Goal: Task Accomplishment & Management: Manage account settings

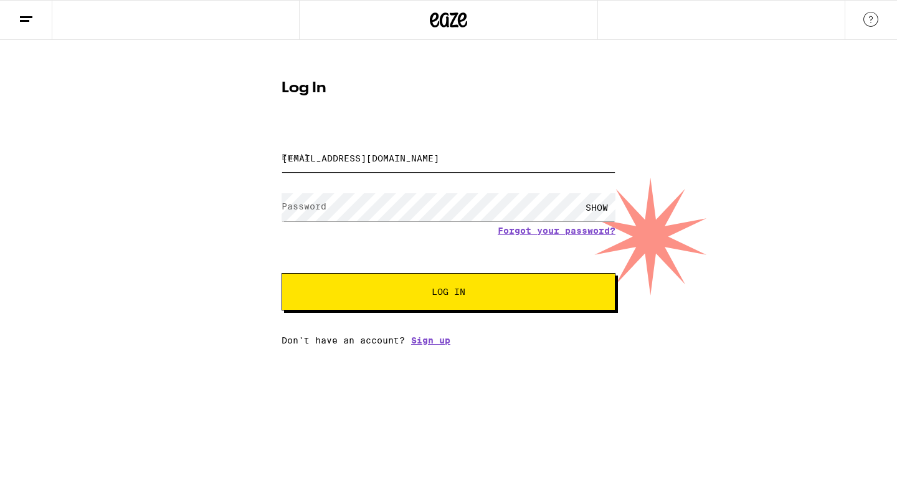
click at [377, 169] on input "[EMAIL_ADDRESS][DOMAIN_NAME]" at bounding box center [449, 158] width 334 height 28
click at [382, 155] on input "[EMAIL_ADDRESS][DOMAIN_NAME]" at bounding box center [449, 158] width 334 height 28
click at [383, 155] on input "[EMAIL_ADDRESS][DOMAIN_NAME]" at bounding box center [449, 158] width 334 height 28
type input "[EMAIL_ADDRESS][DOMAIN_NAME]"
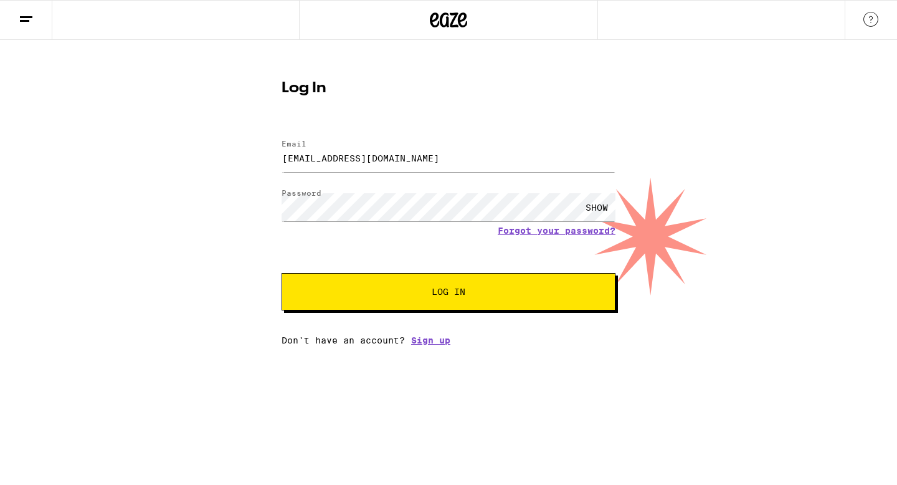
click at [452, 282] on button "Log In" at bounding box center [449, 291] width 334 height 37
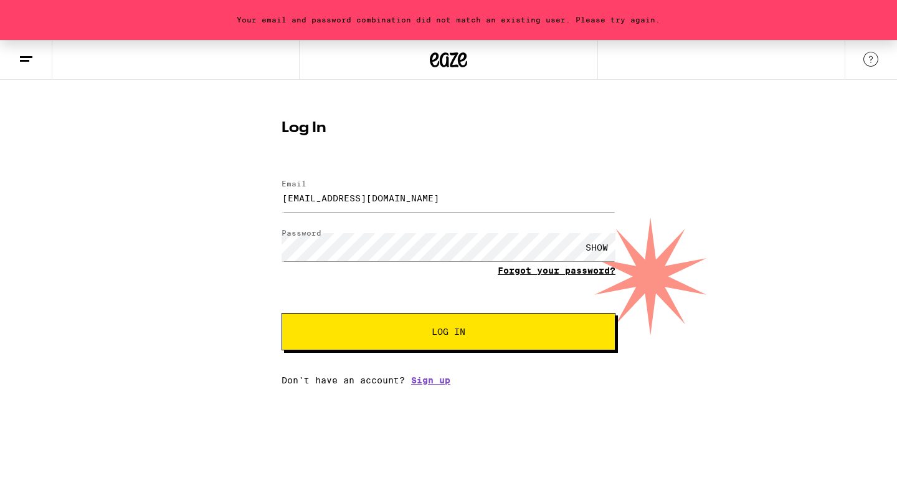
click at [555, 269] on link "Forgot your password?" at bounding box center [557, 270] width 118 height 10
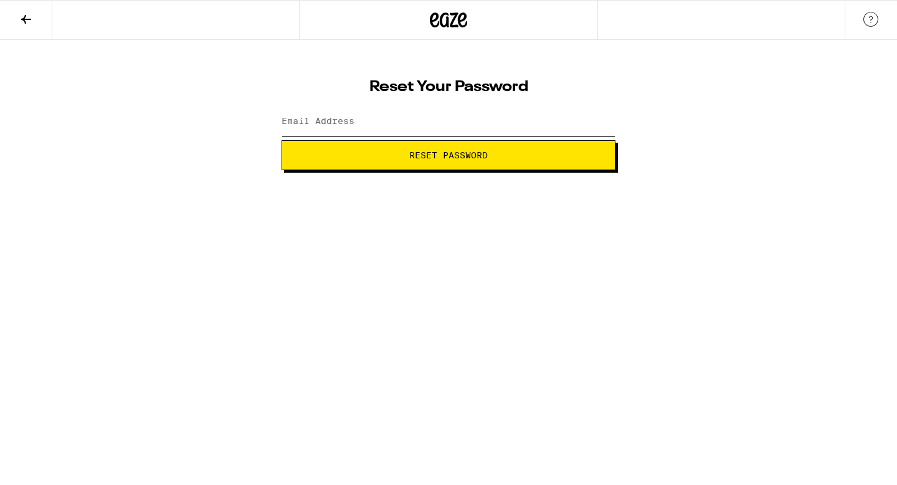
click at [440, 129] on input "Email Address" at bounding box center [449, 122] width 334 height 28
type input "[EMAIL_ADDRESS][DOMAIN_NAME]"
click at [421, 154] on span "Reset Password" at bounding box center [448, 155] width 78 height 9
click at [590, 123] on div "SHOW" at bounding box center [596, 122] width 37 height 28
click at [590, 123] on div "HIDE" at bounding box center [596, 122] width 37 height 28
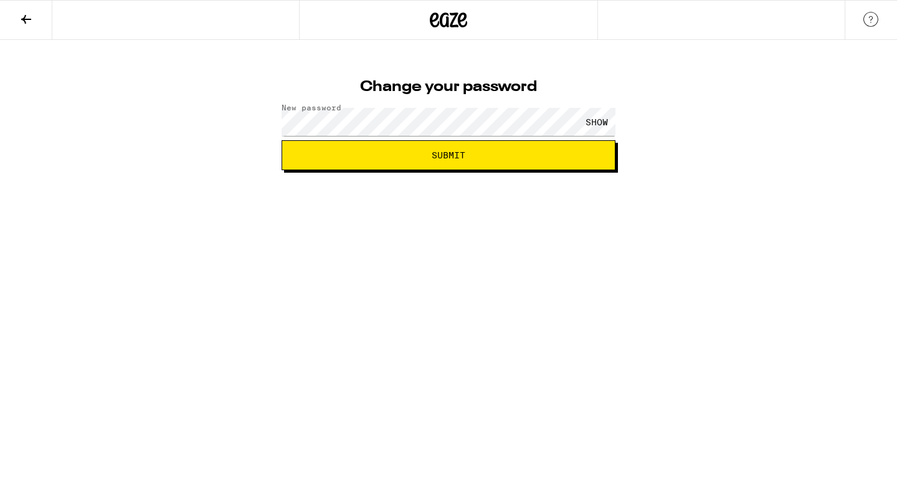
click at [518, 162] on button "Submit" at bounding box center [449, 155] width 334 height 30
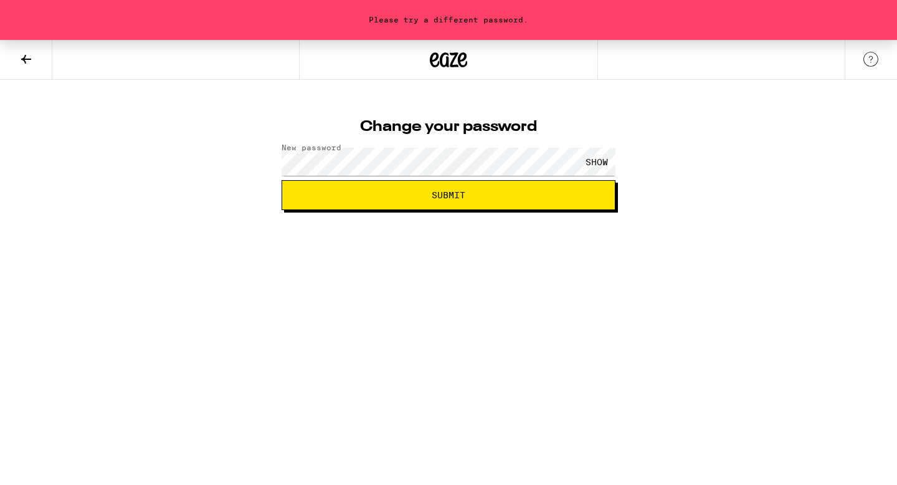
click at [461, 198] on span "Submit" at bounding box center [449, 195] width 34 height 9
click at [592, 162] on div "SHOW" at bounding box center [596, 162] width 37 height 28
click at [571, 191] on span "Submit" at bounding box center [448, 195] width 313 height 9
